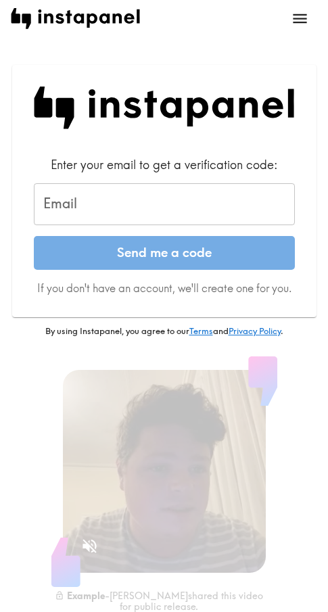
click at [157, 199] on input "Email" at bounding box center [164, 204] width 261 height 42
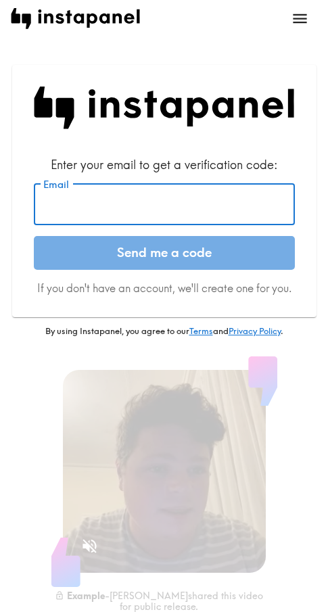
paste input "[EMAIL_ADDRESS][DOMAIN_NAME]"
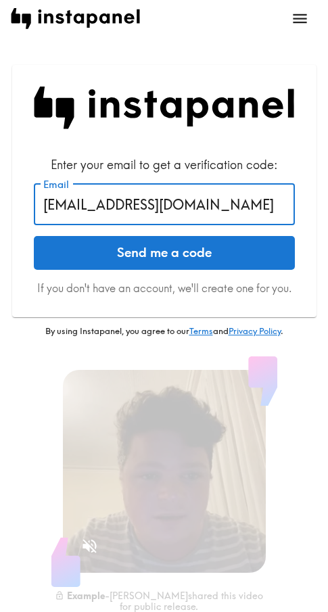
type input "[EMAIL_ADDRESS][DOMAIN_NAME]"
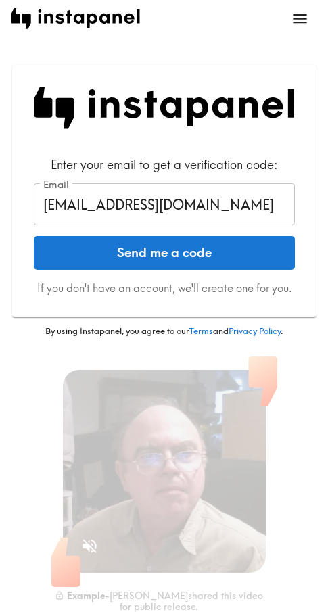
click at [135, 245] on button "Send me a code" at bounding box center [164, 253] width 261 height 34
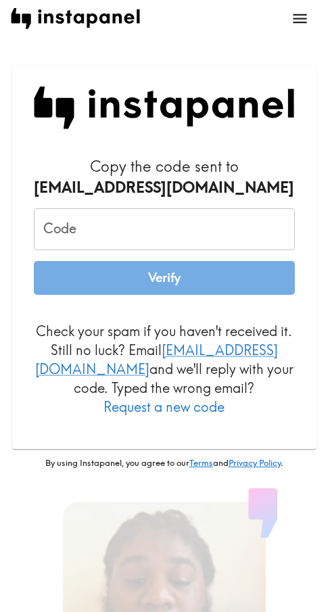
click at [110, 224] on input "Code" at bounding box center [164, 229] width 261 height 42
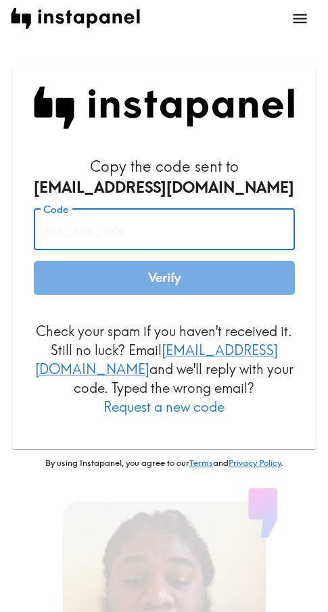
paste input "Q6B_bk9_ekY"
type input "Q6B_bk9_ekY"
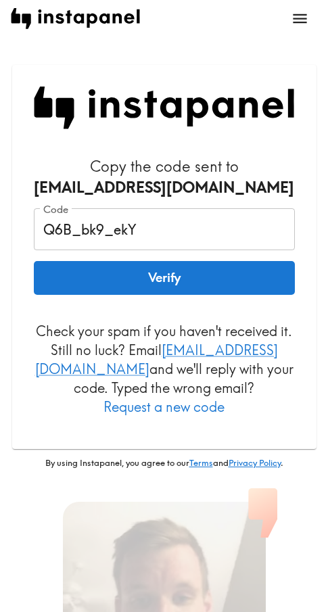
click at [110, 274] on button "Verify" at bounding box center [164, 278] width 261 height 34
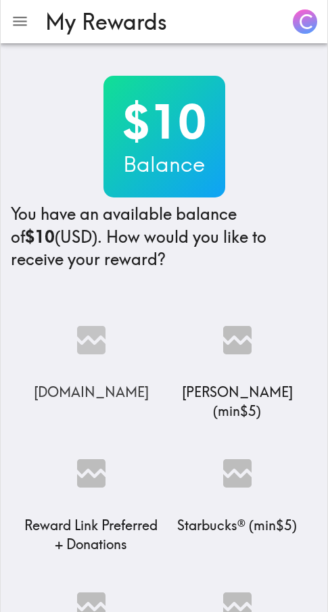
click at [99, 349] on img at bounding box center [91, 340] width 135 height 85
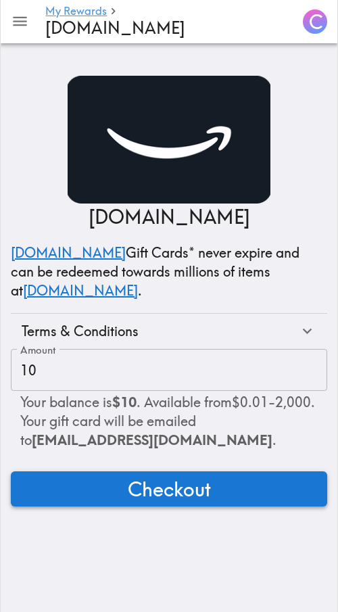
click at [128, 490] on span "Checkout" at bounding box center [169, 488] width 83 height 27
